Goal: Transaction & Acquisition: Purchase product/service

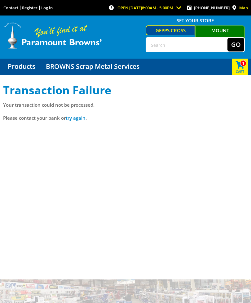
click at [81, 118] on link "try again" at bounding box center [76, 118] width 20 height 7
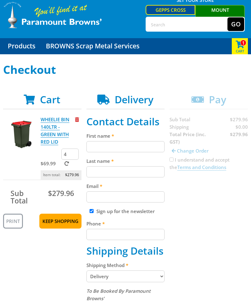
scroll to position [21, 0]
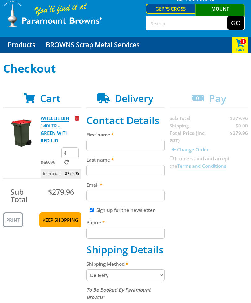
click at [138, 145] on input "First name" at bounding box center [125, 145] width 78 height 11
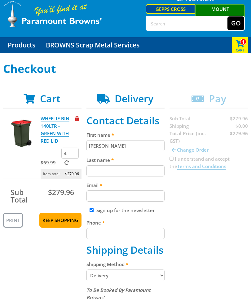
type input "[PERSON_NAME]"
click at [150, 169] on input "Last name" at bounding box center [125, 170] width 78 height 11
type input "[PERSON_NAME]"
click at [138, 199] on input "Email" at bounding box center [125, 195] width 78 height 11
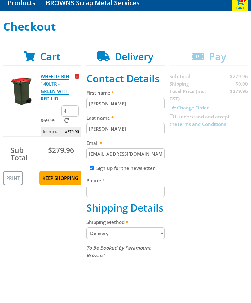
type input "[EMAIL_ADDRESS][DOMAIN_NAME]"
click at [139, 228] on input "Phone" at bounding box center [125, 233] width 78 height 11
type input "0433615179"
click at [198, 182] on div "Cart WHEELIE BIN 140LTR - GREEN WITH RED LID $69.99 4 Item total: $279.96 Sub T…" at bounding box center [125, 295] width 245 height 404
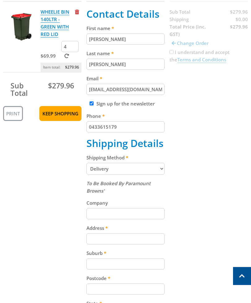
click at [133, 238] on input "Address" at bounding box center [125, 238] width 78 height 11
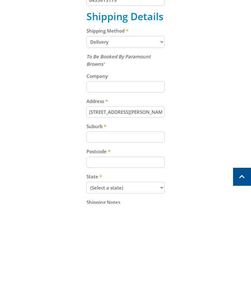
type input "[STREET_ADDRESS][PERSON_NAME]"
click at [150, 230] on input "Suburb" at bounding box center [125, 235] width 78 height 11
type input "Holden Hill"
click at [147, 256] on input "Postcode" at bounding box center [125, 261] width 78 height 11
type input "5088"
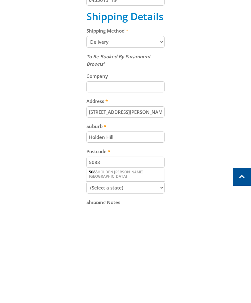
click at [163, 281] on select "(Select a state) [GEOGRAPHIC_DATA] [GEOGRAPHIC_DATA] [GEOGRAPHIC_DATA] [GEOGRAP…" at bounding box center [125, 287] width 78 height 12
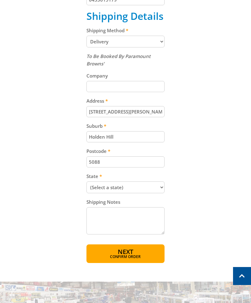
select select "SA"
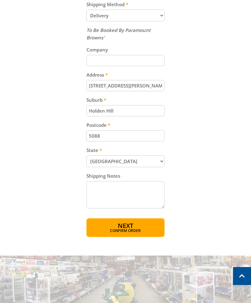
scroll to position [283, 0]
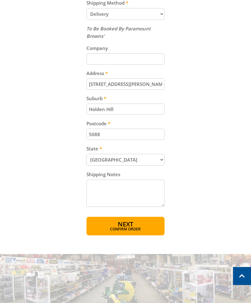
click at [145, 227] on span "Confirm order" at bounding box center [126, 229] width 52 height 4
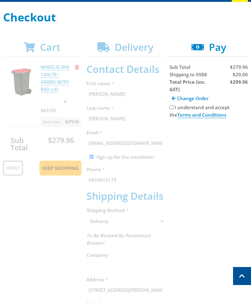
scroll to position [72, 0]
click at [173, 107] on input "I understand and accept the Terms and Conditions" at bounding box center [171, 107] width 4 height 4
checkbox input "true"
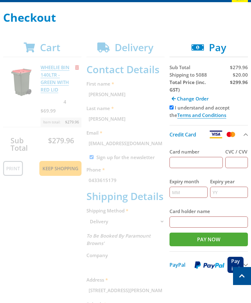
click at [203, 159] on input "Card number" at bounding box center [195, 162] width 53 height 11
type input "[CREDIT_CARD_NUMBER]"
type input "478"
type input "07"
type input "2029"
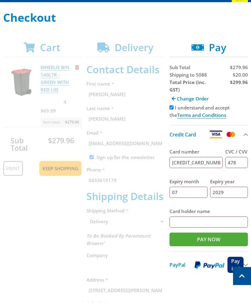
type input "[PERSON_NAME]"
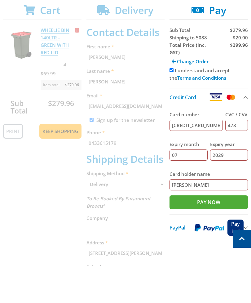
click at [228, 232] on input "Pay Now" at bounding box center [208, 239] width 78 height 14
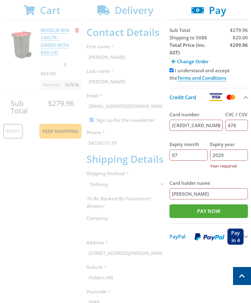
click at [237, 153] on input "2029" at bounding box center [229, 154] width 38 height 11
type input "2"
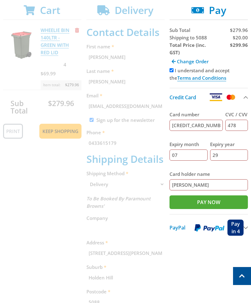
type input "29"
click at [226, 201] on input "Pay Now" at bounding box center [208, 202] width 78 height 14
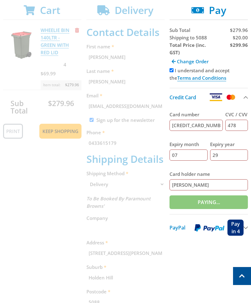
type input "Paying..."
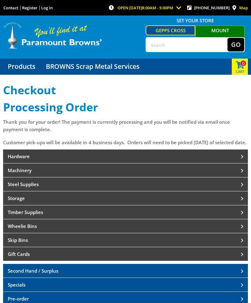
click at [71, 219] on link "Timber Supplies" at bounding box center [125, 212] width 245 height 14
